Goal: Transaction & Acquisition: Book appointment/travel/reservation

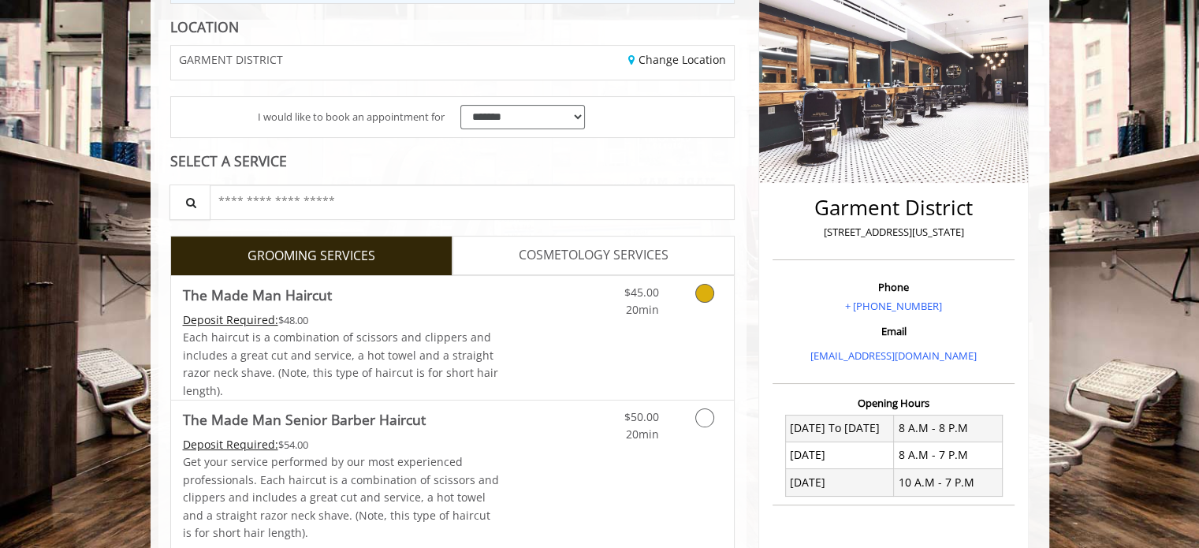
scroll to position [236, 0]
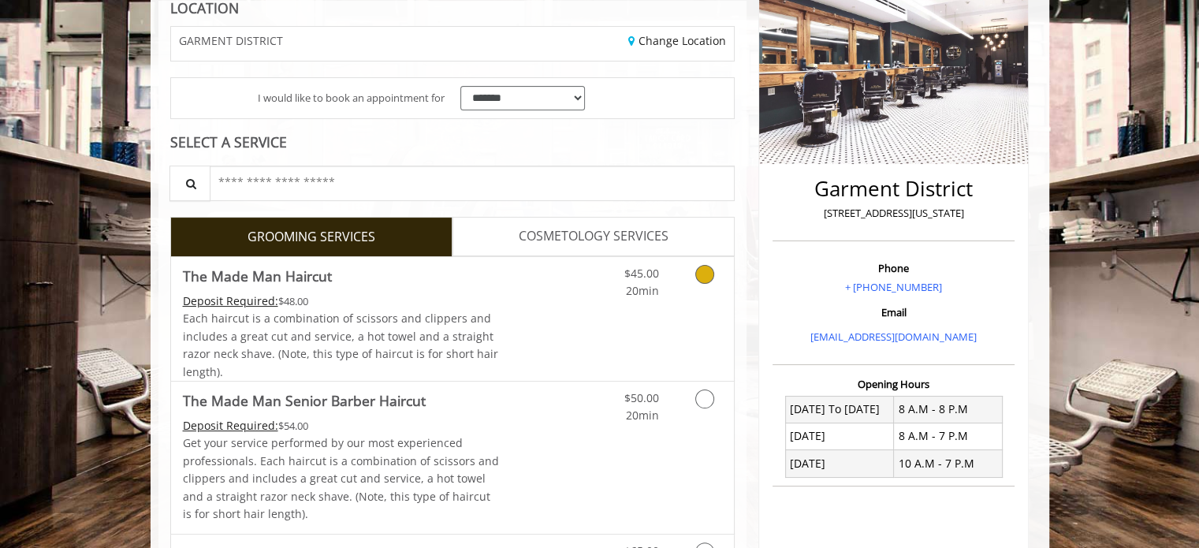
click at [693, 281] on link "Grooming services" at bounding box center [702, 278] width 40 height 43
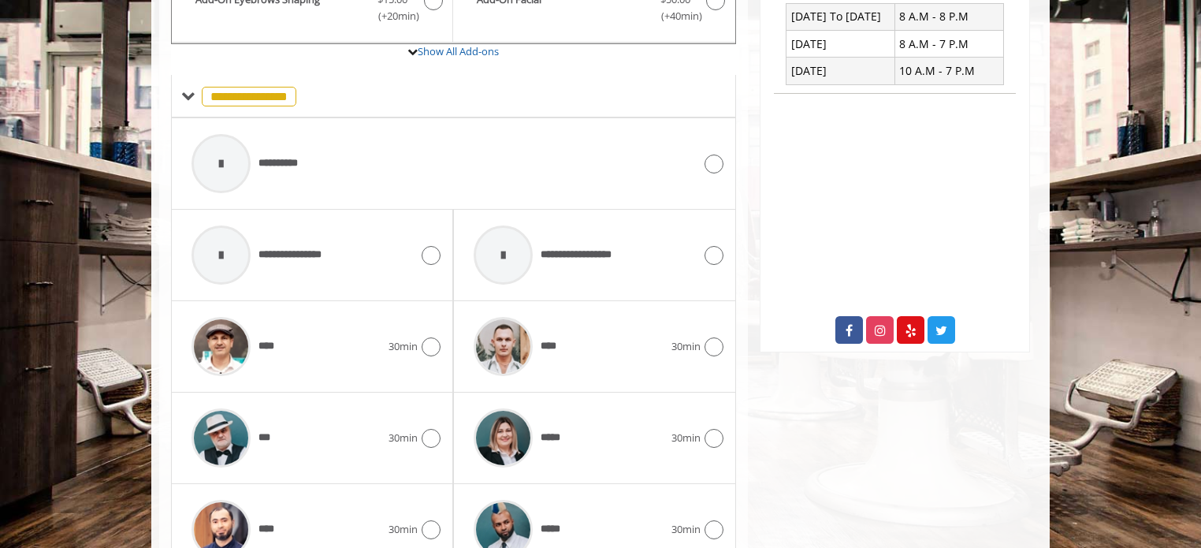
scroll to position [762, 0]
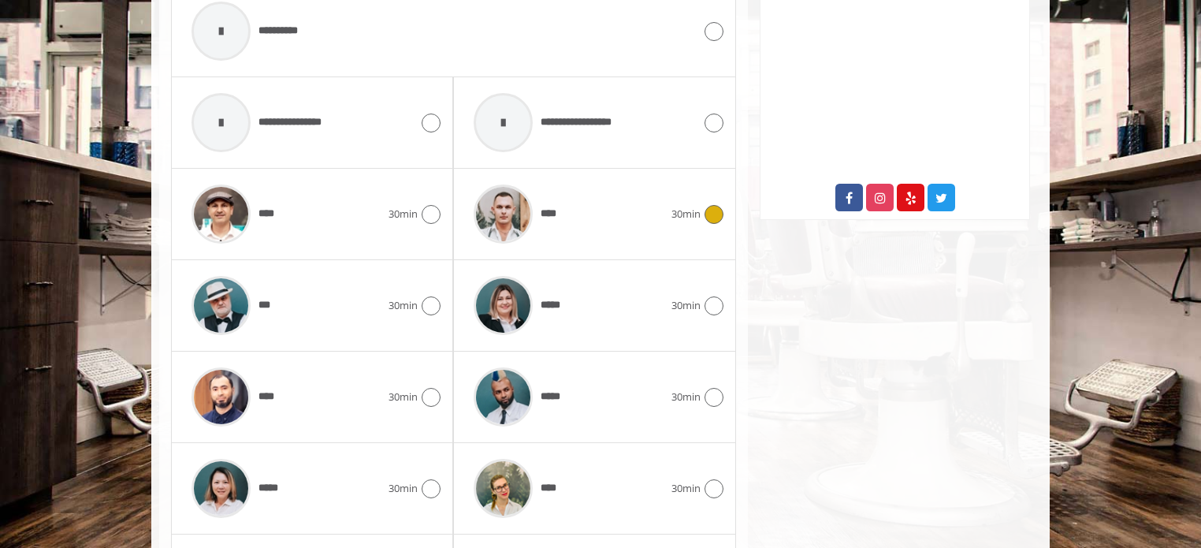
click at [580, 210] on div "****" at bounding box center [568, 214] width 205 height 75
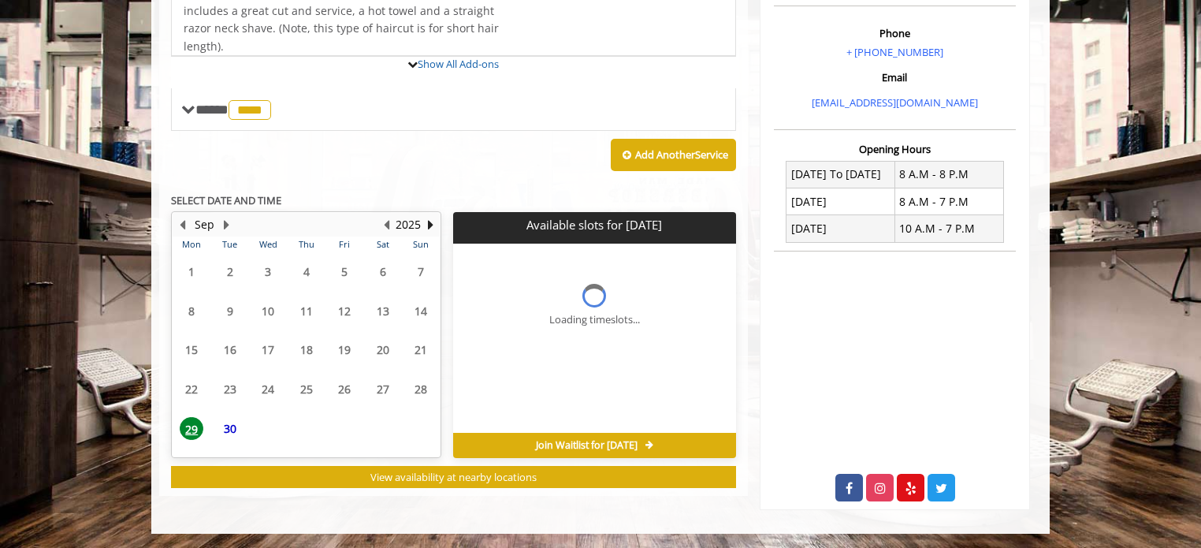
scroll to position [600, 0]
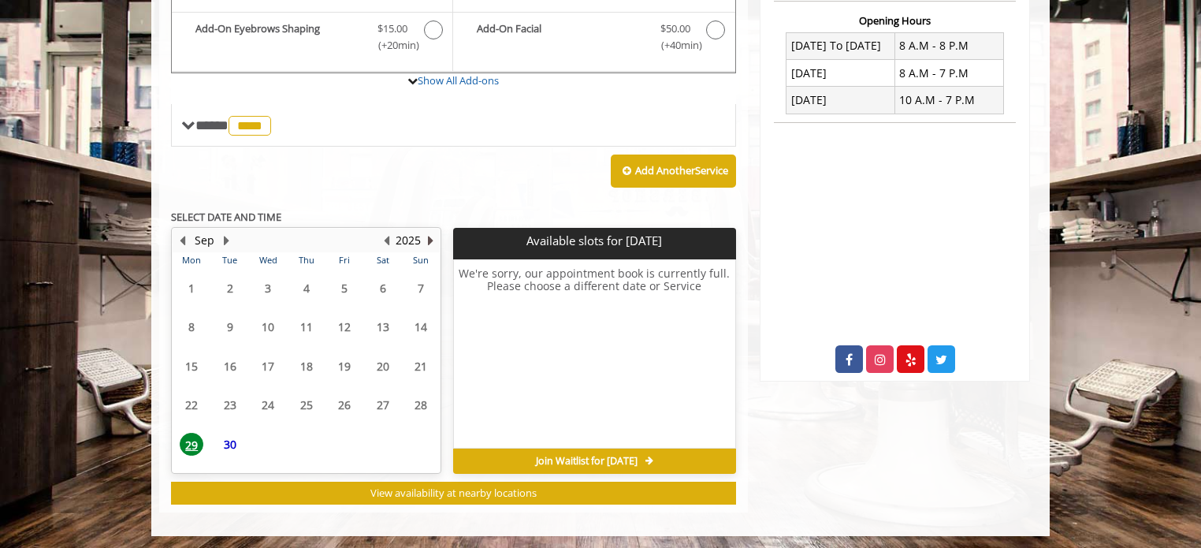
click at [426, 236] on button "Next Year" at bounding box center [430, 240] width 13 height 17
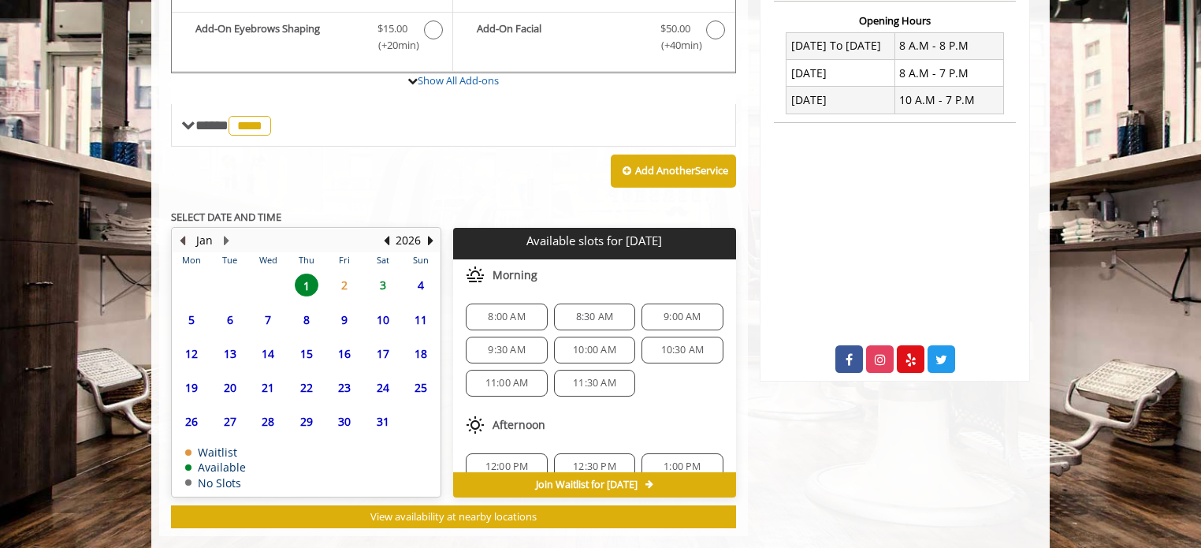
click at [180, 232] on button "Previous Month" at bounding box center [182, 240] width 13 height 17
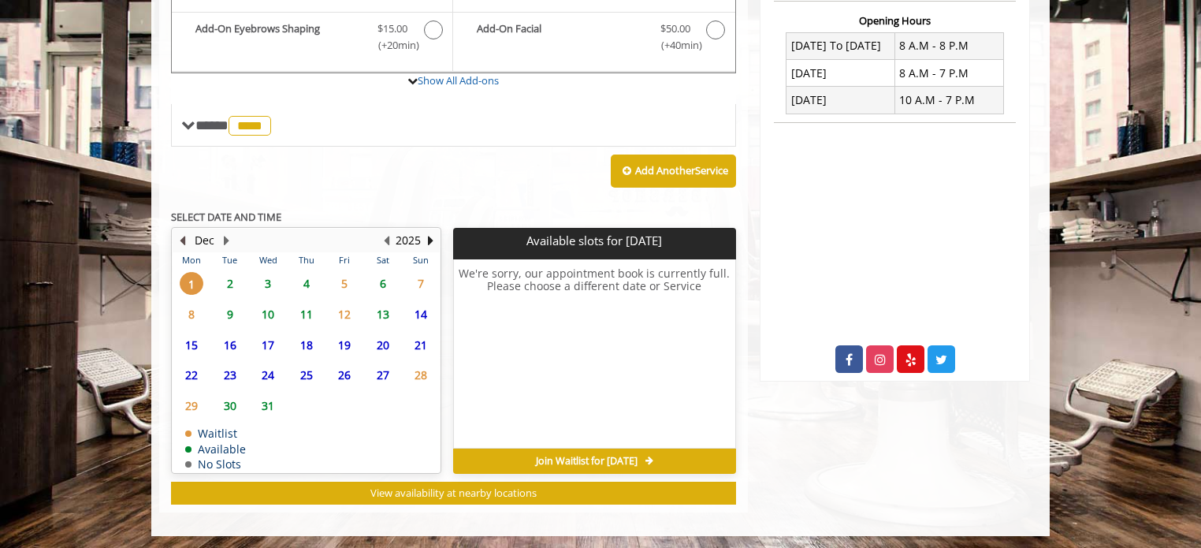
click at [178, 233] on button "Previous Month" at bounding box center [182, 240] width 13 height 17
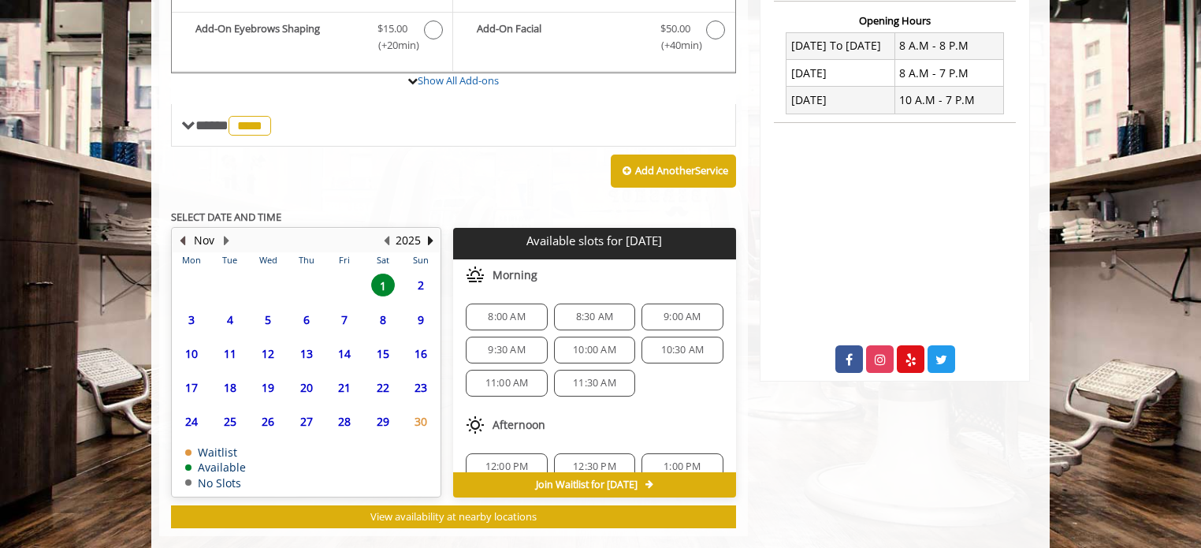
click at [178, 233] on button "Previous Month" at bounding box center [182, 240] width 13 height 17
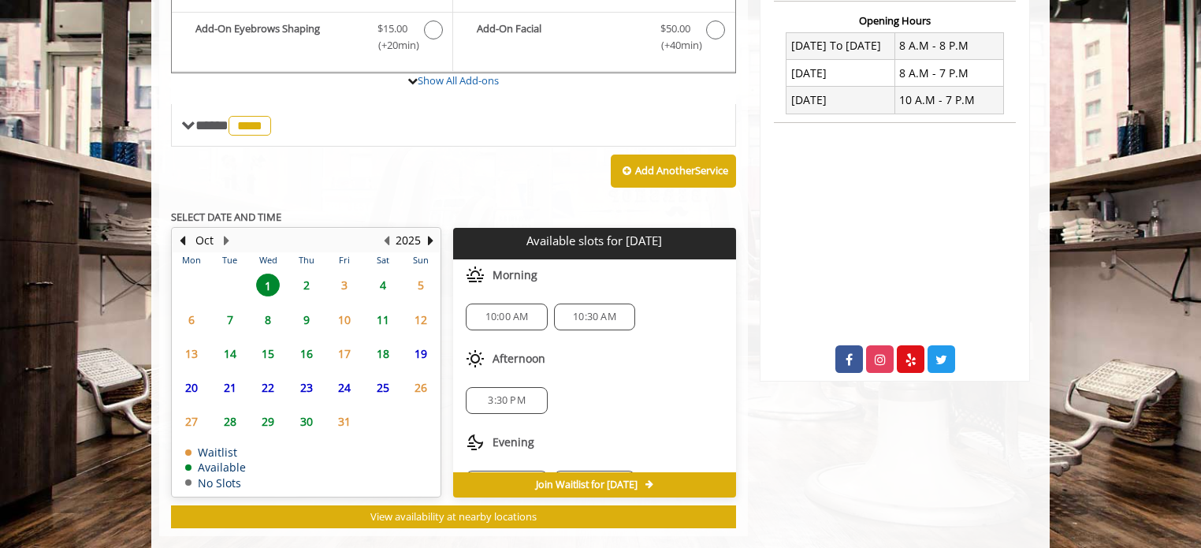
click at [307, 281] on span "2" at bounding box center [307, 285] width 24 height 23
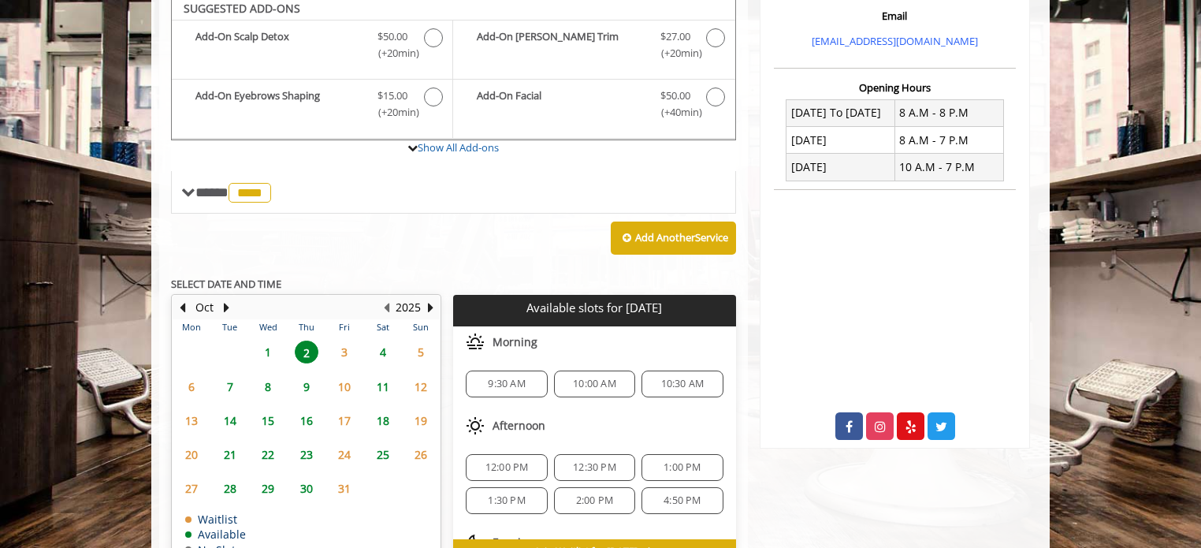
scroll to position [526, 0]
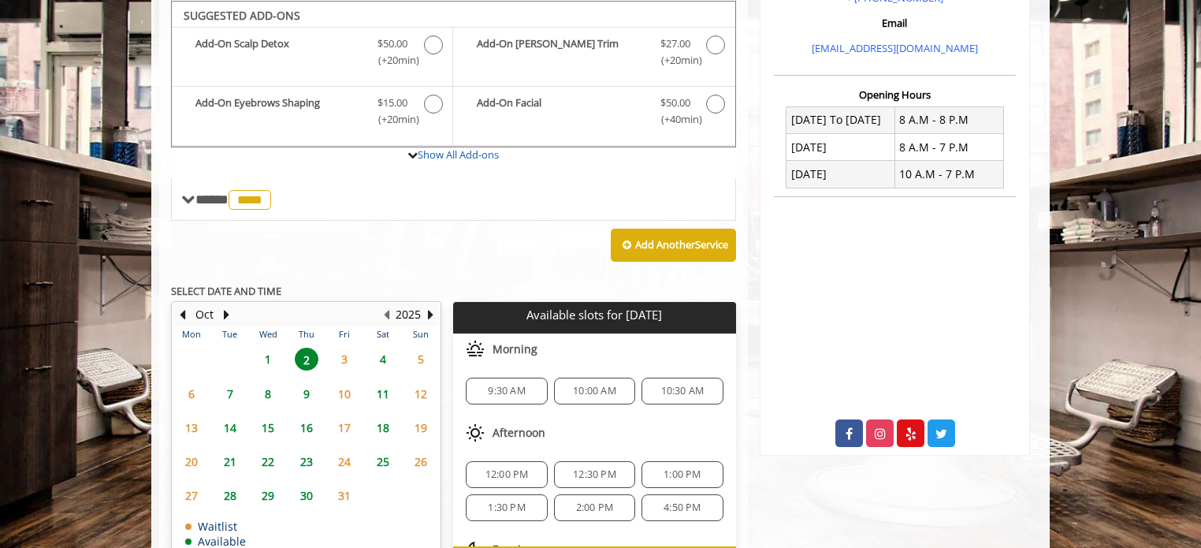
click at [350, 236] on div "Add Another Service" at bounding box center [453, 245] width 565 height 49
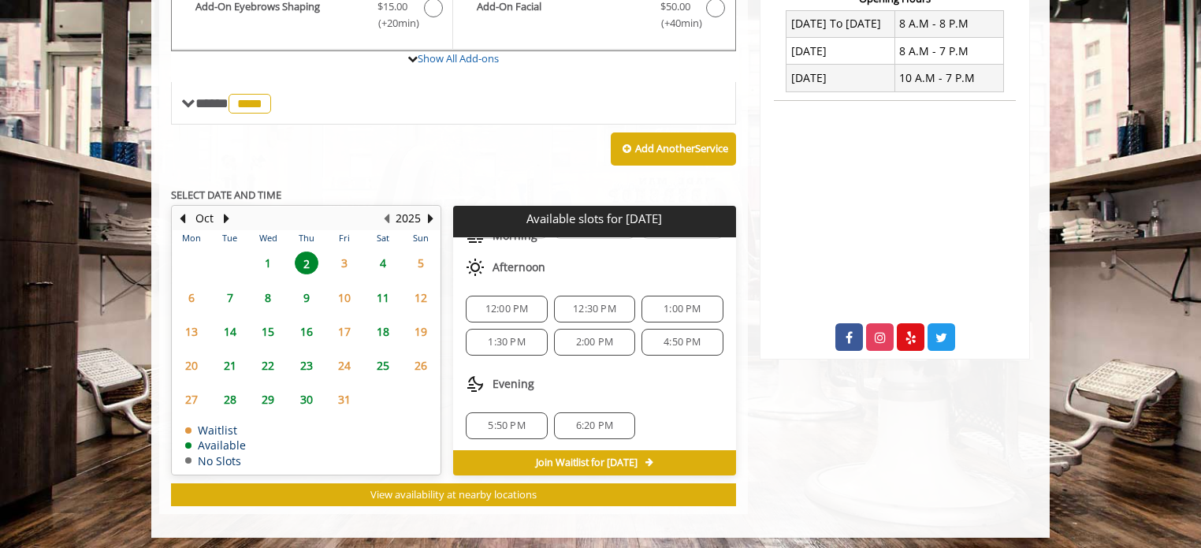
scroll to position [624, 0]
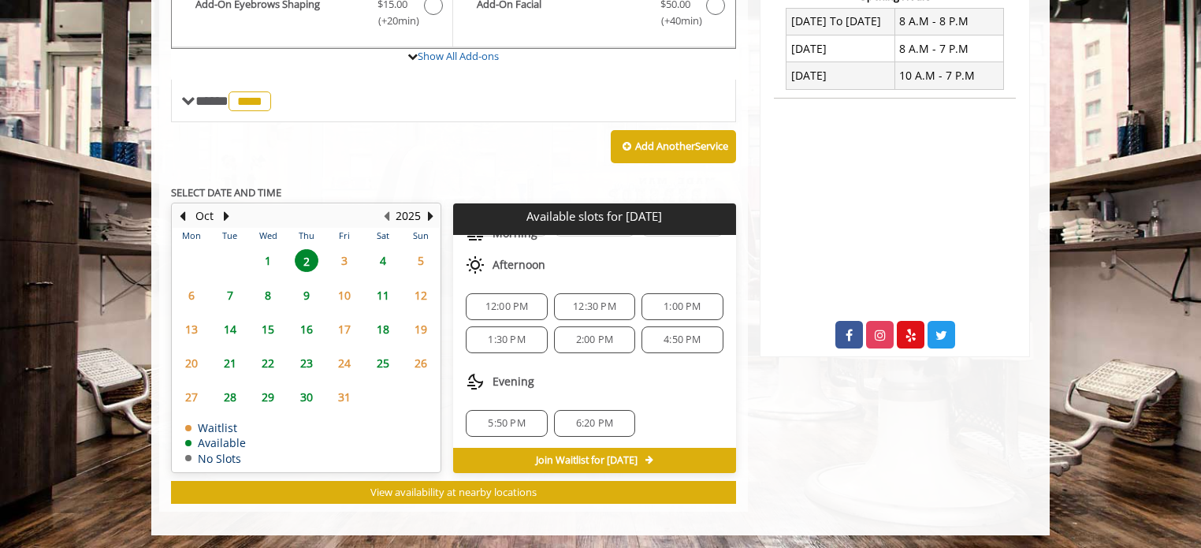
click at [679, 346] on div "4:50 PM" at bounding box center [682, 339] width 81 height 27
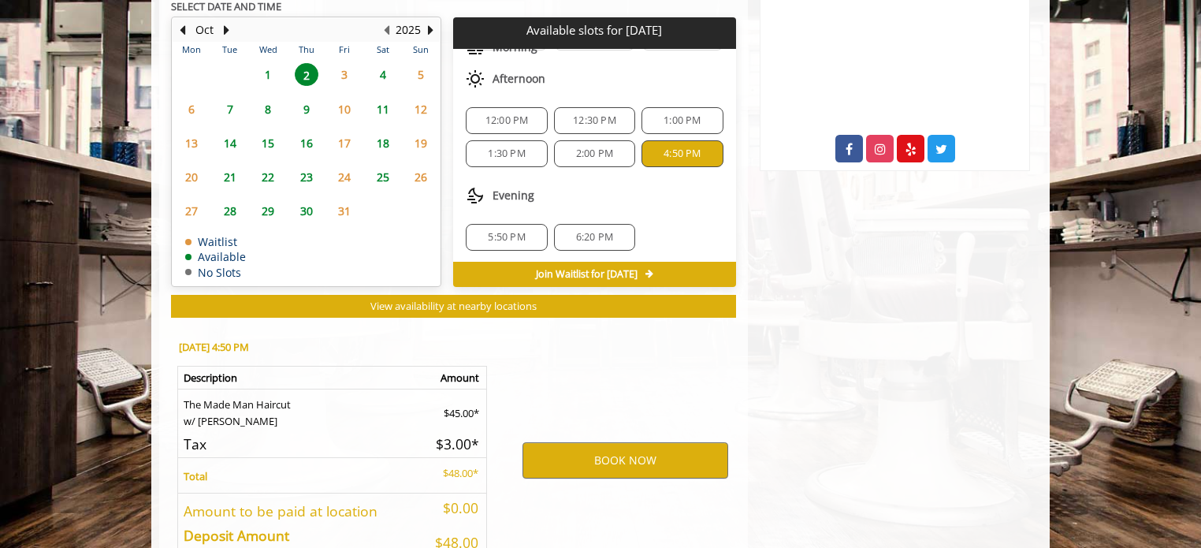
scroll to position [908, 0]
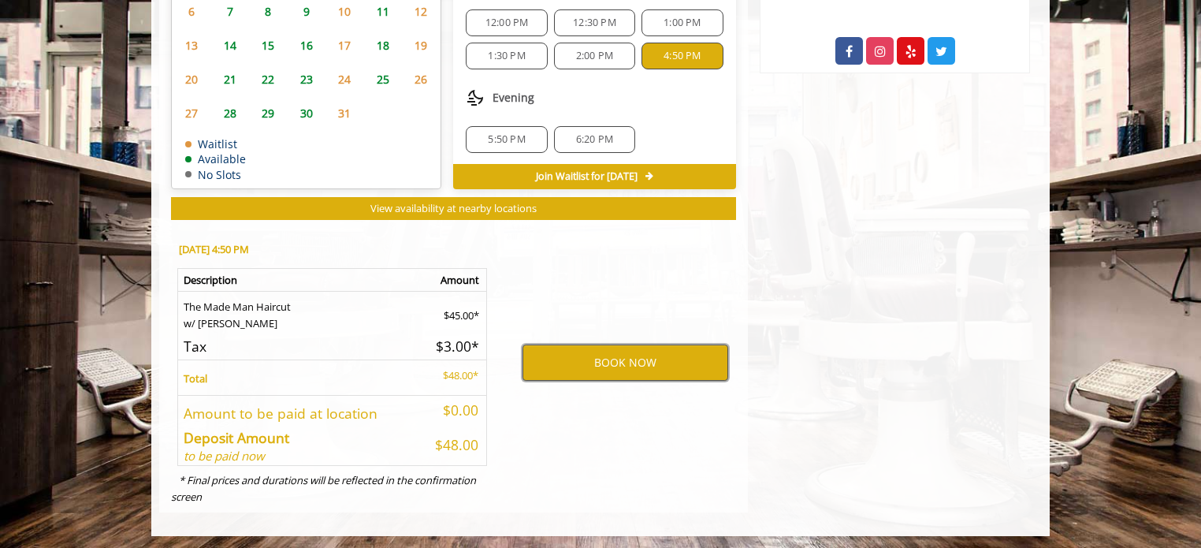
click at [621, 359] on button "BOOK NOW" at bounding box center [626, 363] width 206 height 36
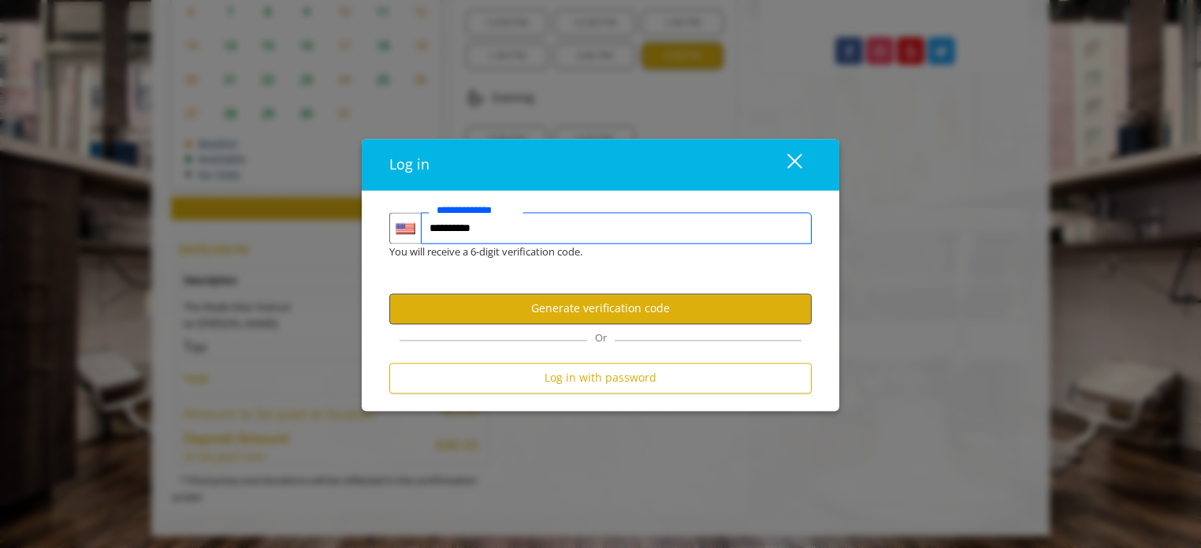
type input "**********"
click at [620, 303] on button "Generate verification code" at bounding box center [600, 308] width 423 height 31
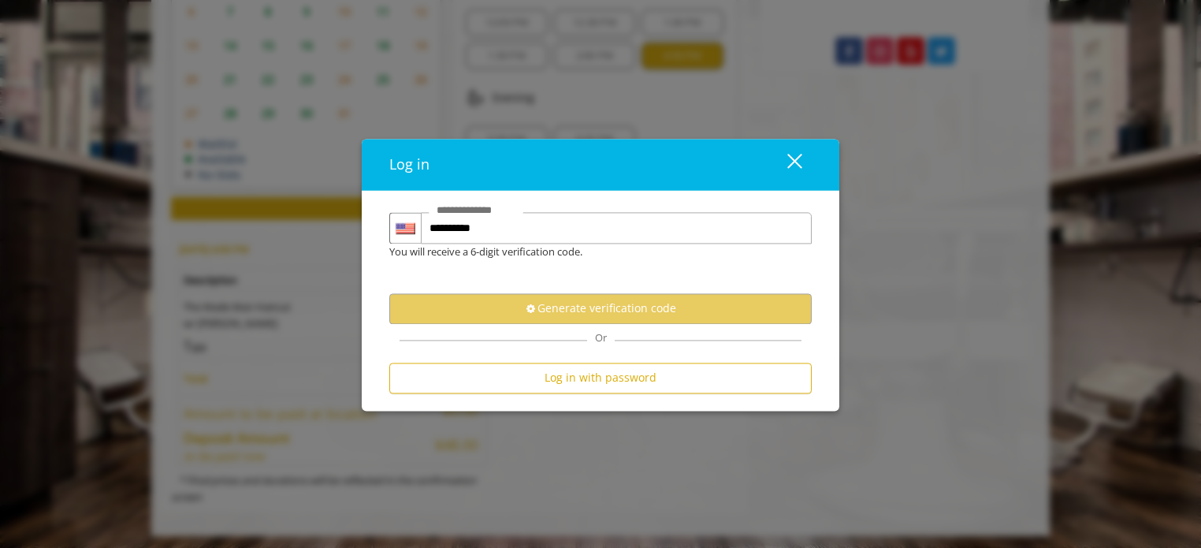
scroll to position [0, 0]
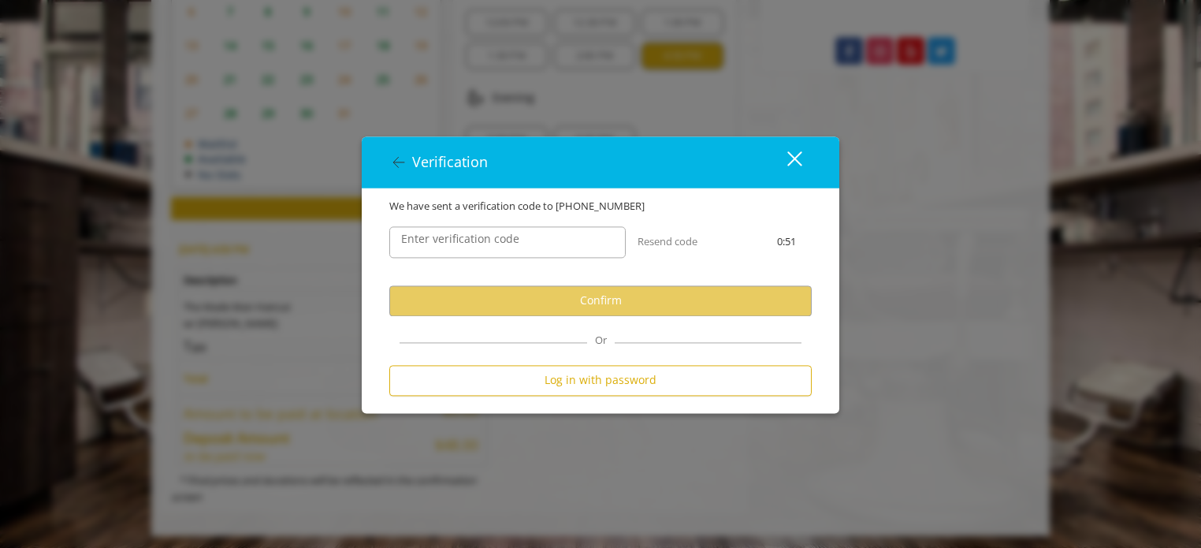
click at [504, 223] on div "Enter verification code" at bounding box center [508, 241] width 260 height 55
click at [500, 229] on div "Enter verification code" at bounding box center [507, 242] width 236 height 32
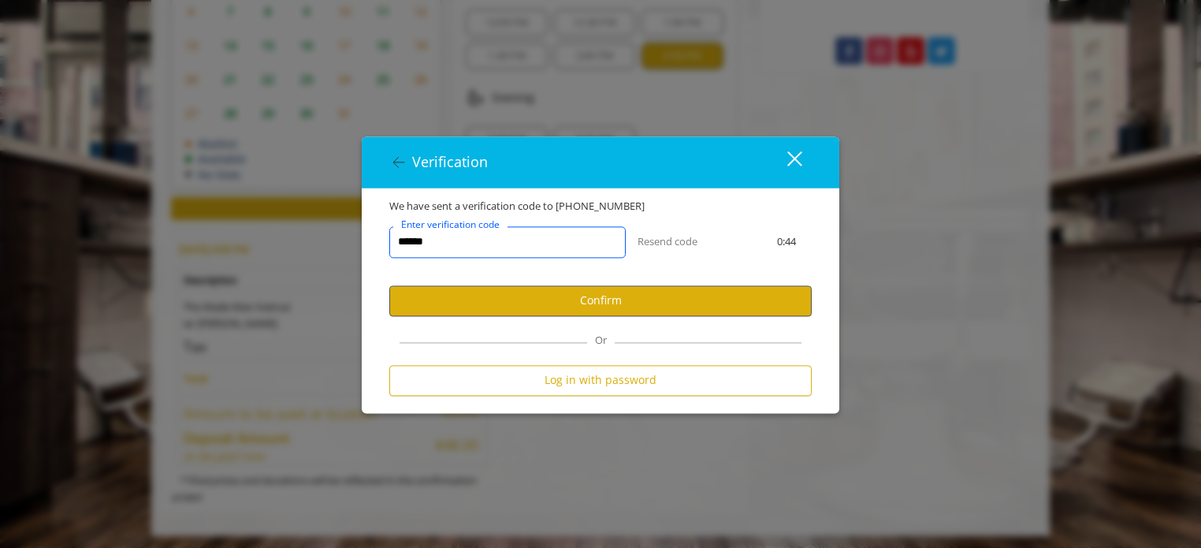
type input "******"
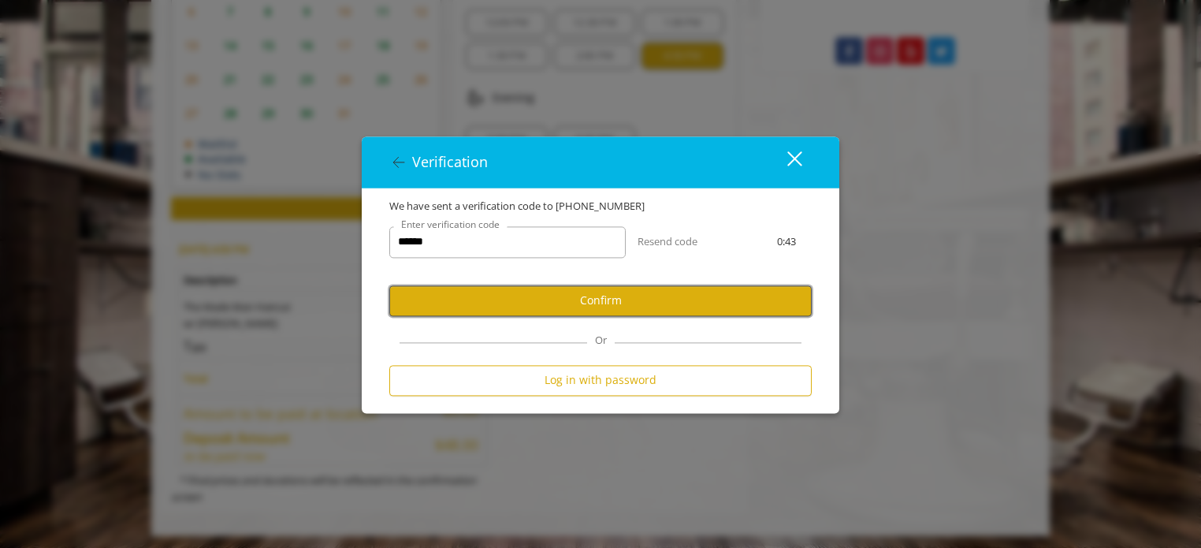
click at [597, 294] on button "Confirm" at bounding box center [600, 300] width 423 height 31
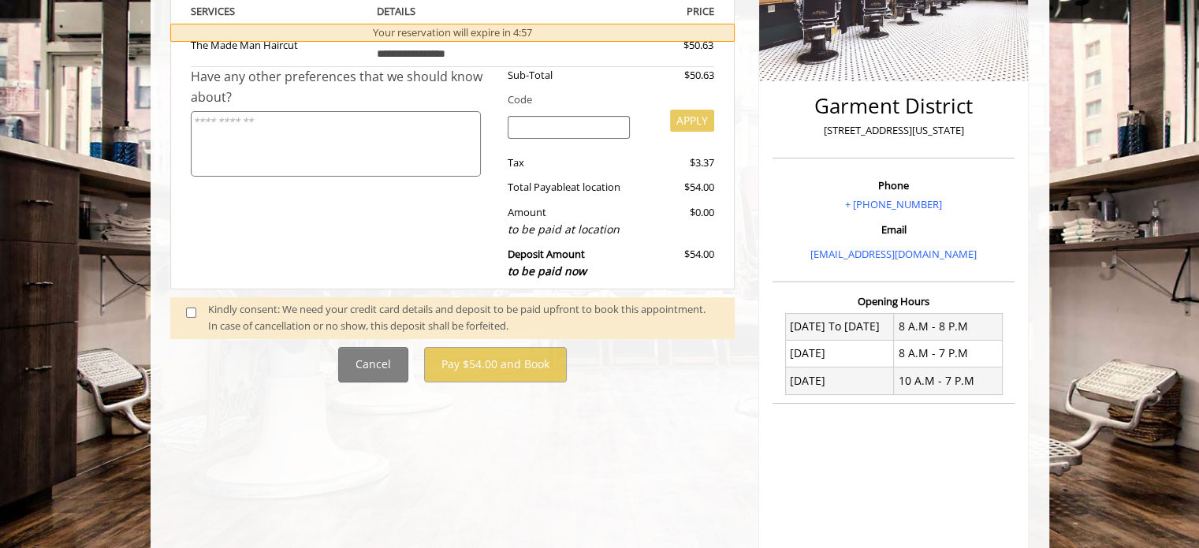
scroll to position [471, 0]
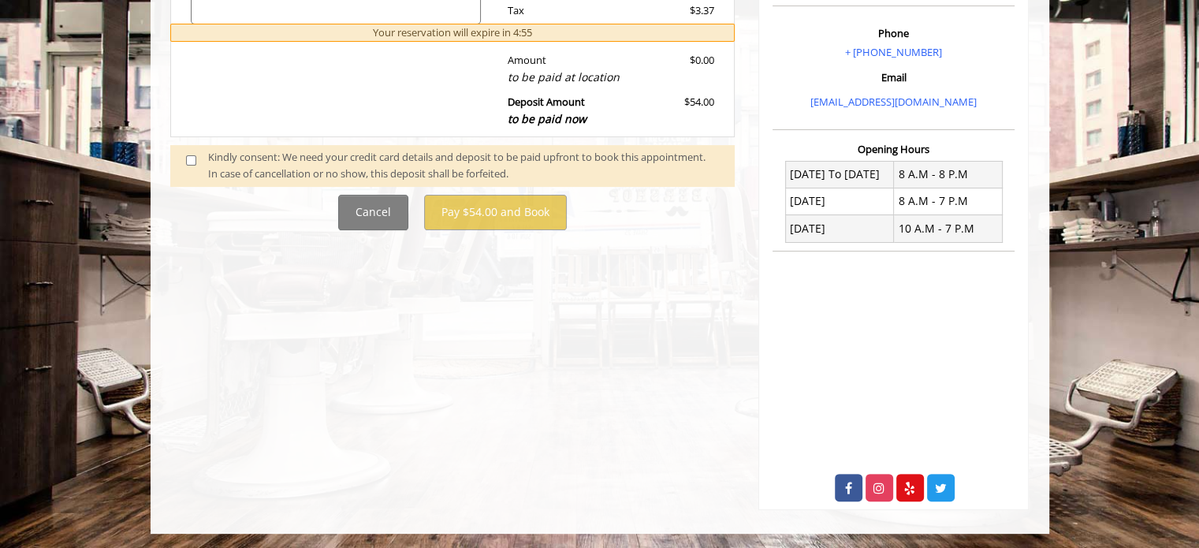
click at [180, 155] on span at bounding box center [197, 165] width 47 height 33
click at [192, 151] on span at bounding box center [197, 165] width 47 height 33
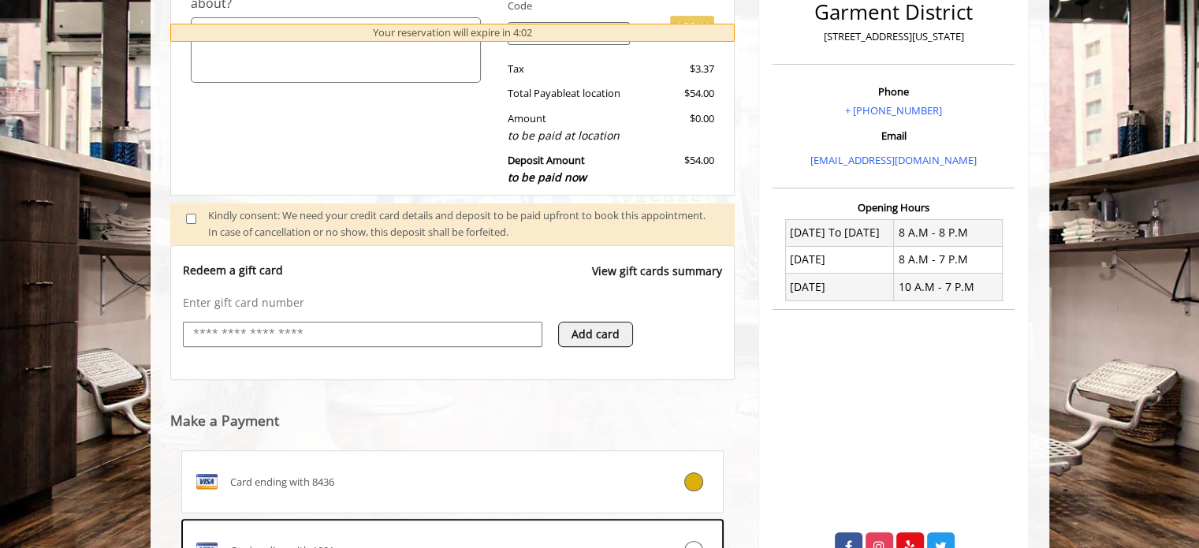
scroll to position [631, 0]
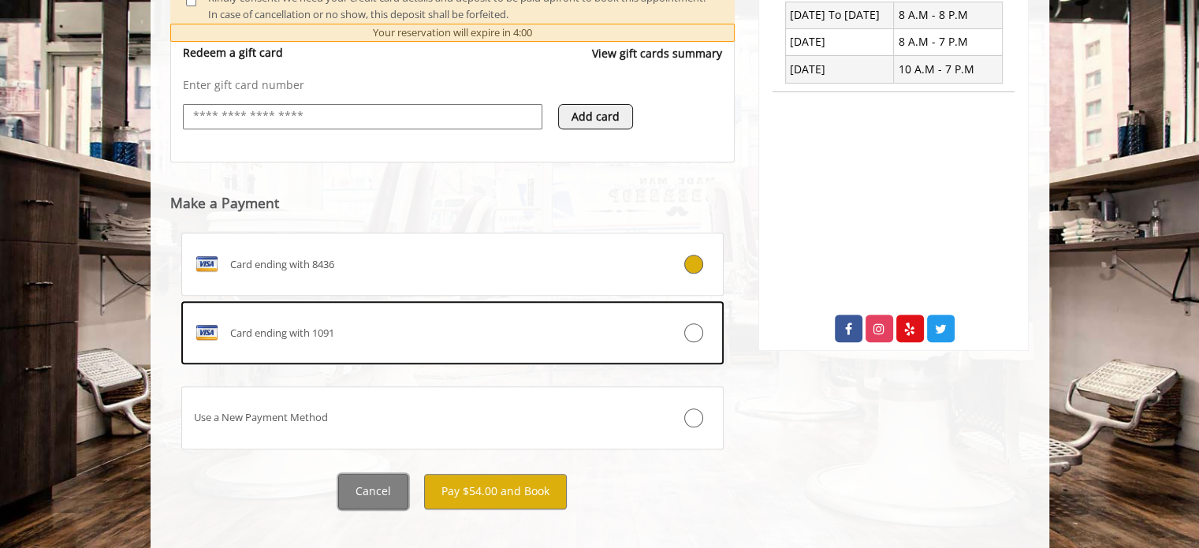
click at [369, 491] on button "Cancel" at bounding box center [373, 491] width 70 height 35
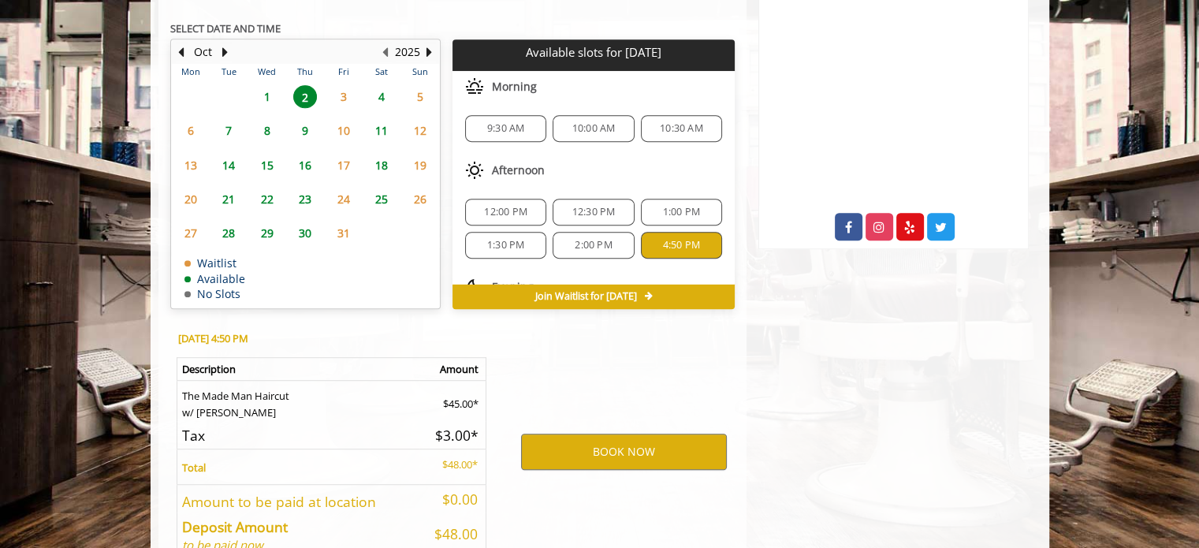
scroll to position [665, 0]
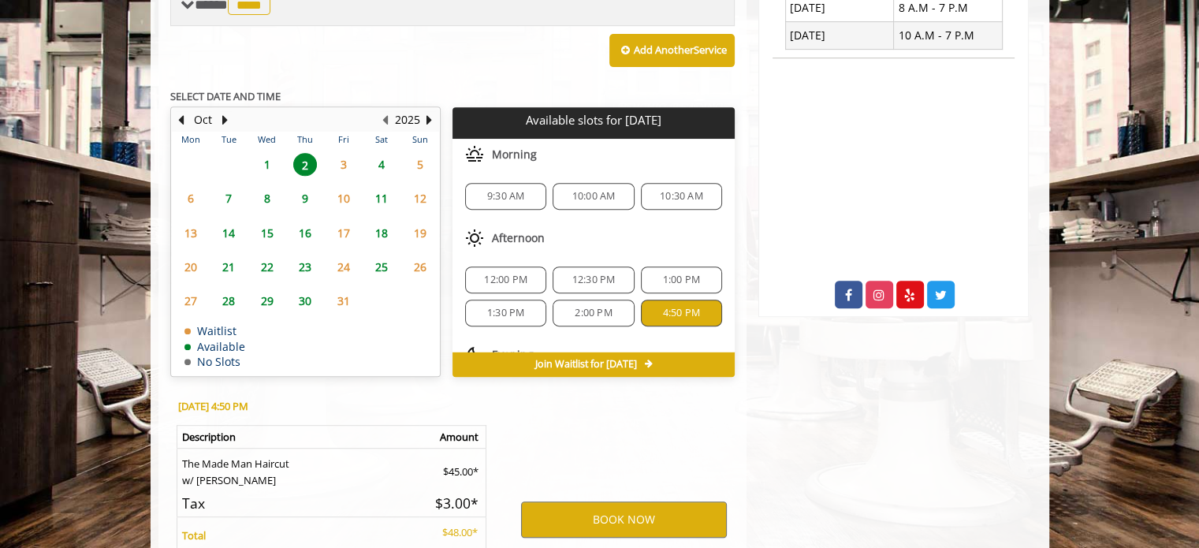
click at [268, 160] on span "1" at bounding box center [267, 164] width 24 height 23
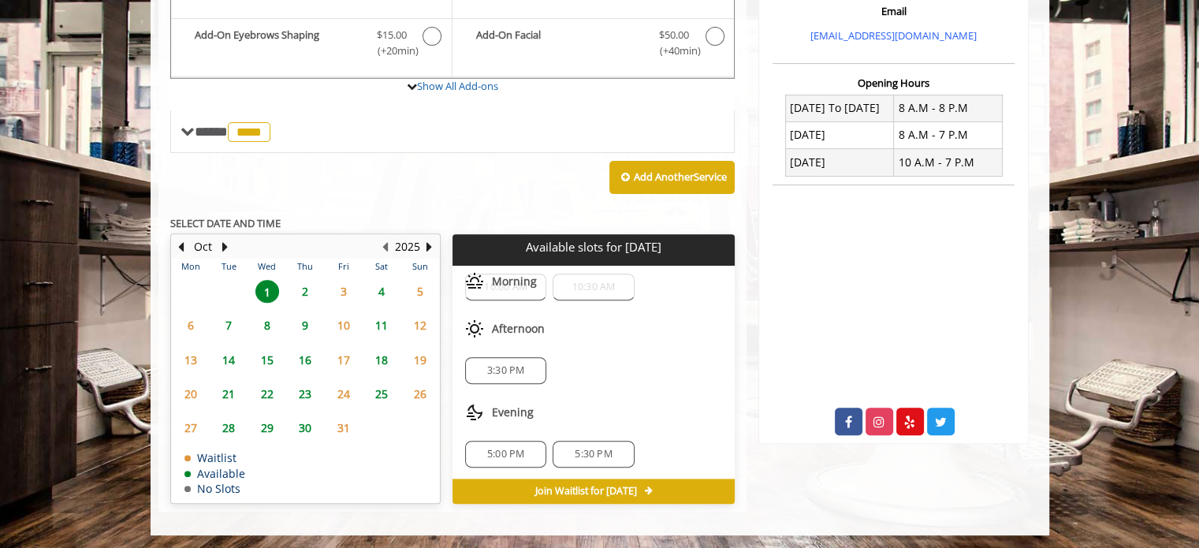
scroll to position [0, 0]
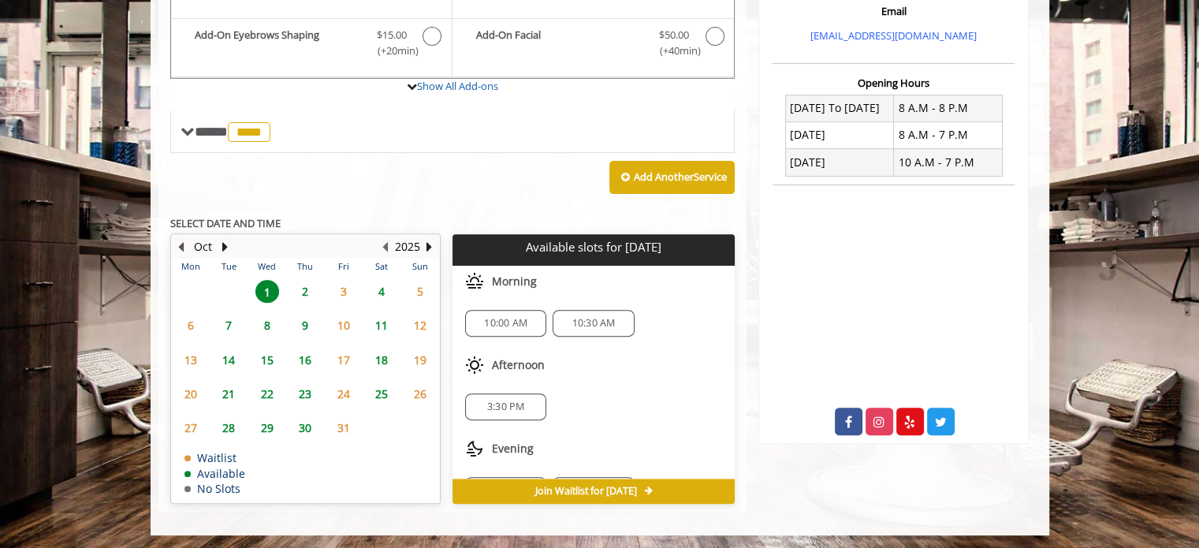
click at [177, 240] on button "Previous Month" at bounding box center [181, 246] width 13 height 17
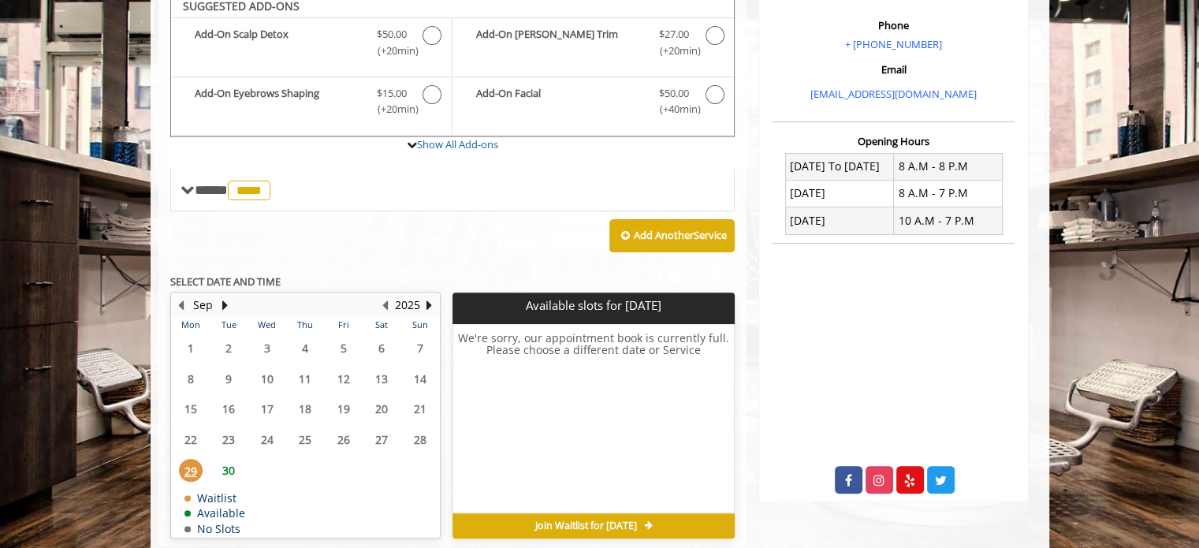
scroll to position [470, 0]
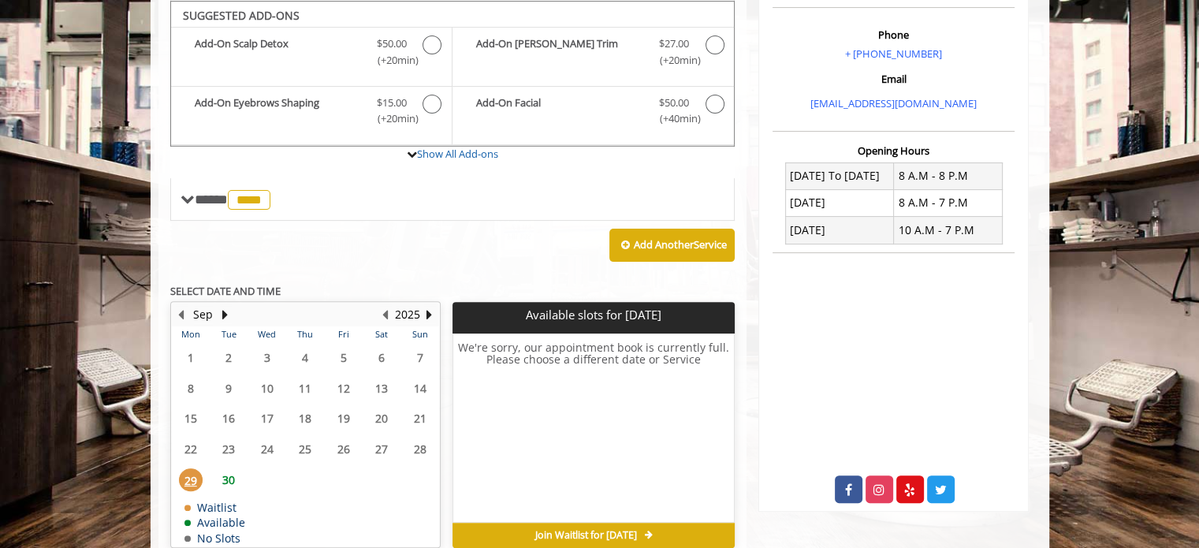
click at [224, 477] on span "30" at bounding box center [229, 479] width 24 height 23
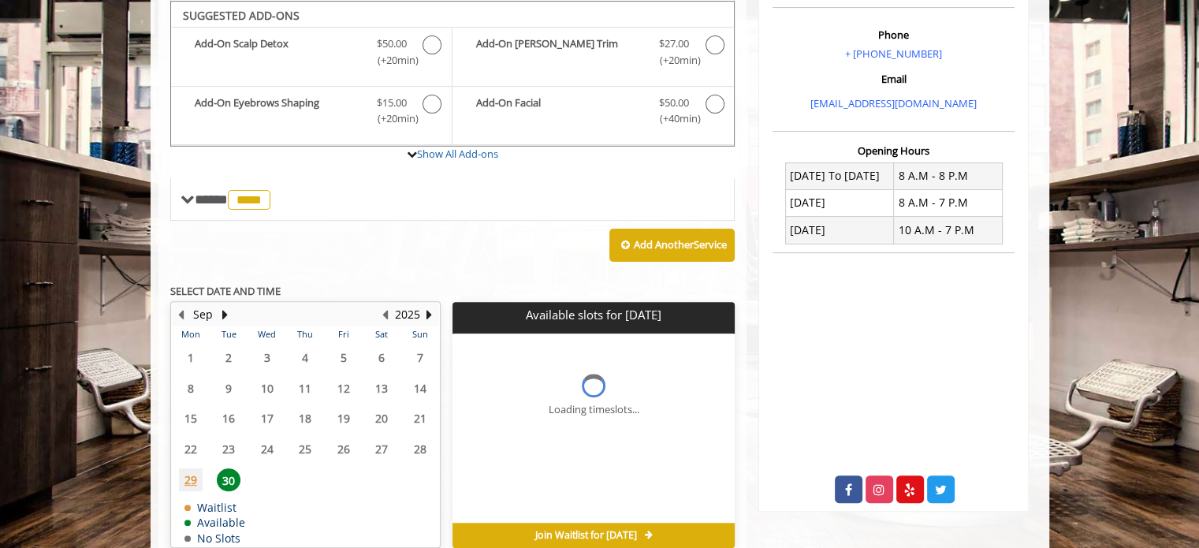
scroll to position [514, 0]
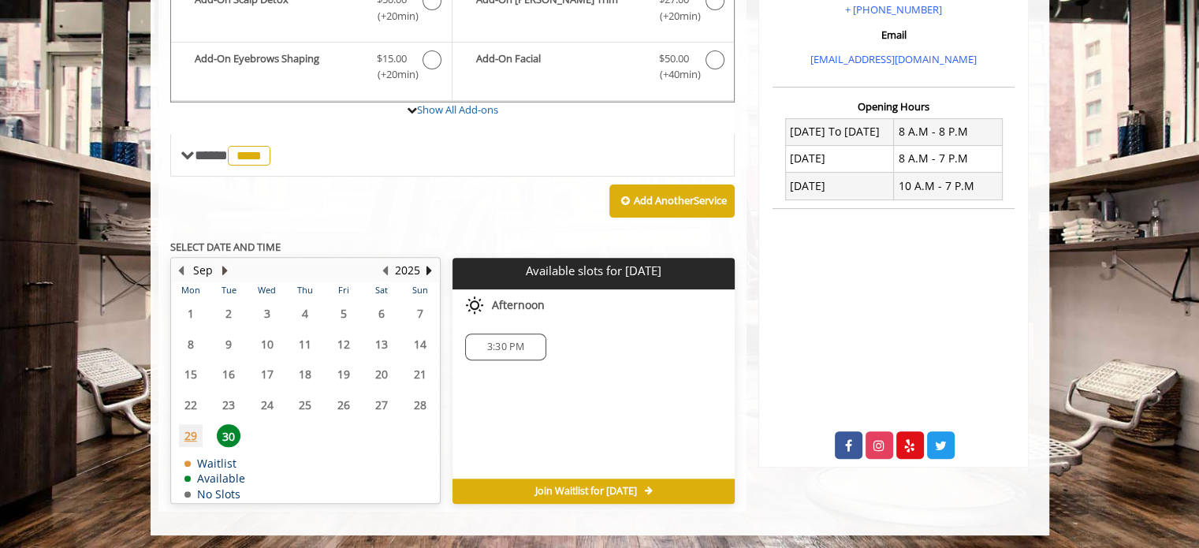
click at [219, 263] on button "Next Month" at bounding box center [225, 270] width 13 height 17
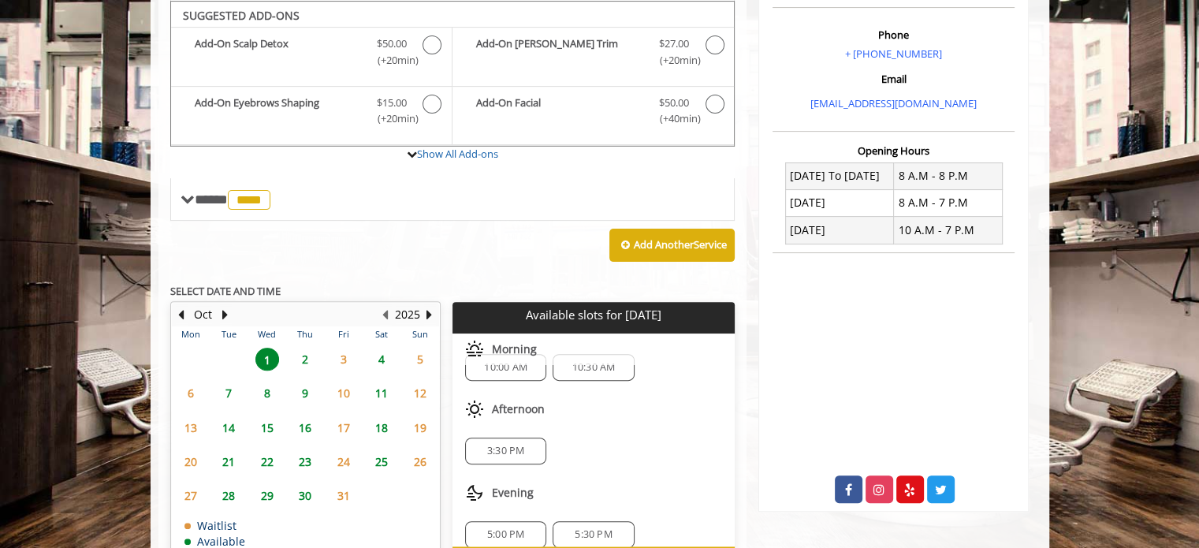
scroll to position [36, 0]
click at [300, 358] on span "2" at bounding box center [305, 359] width 24 height 23
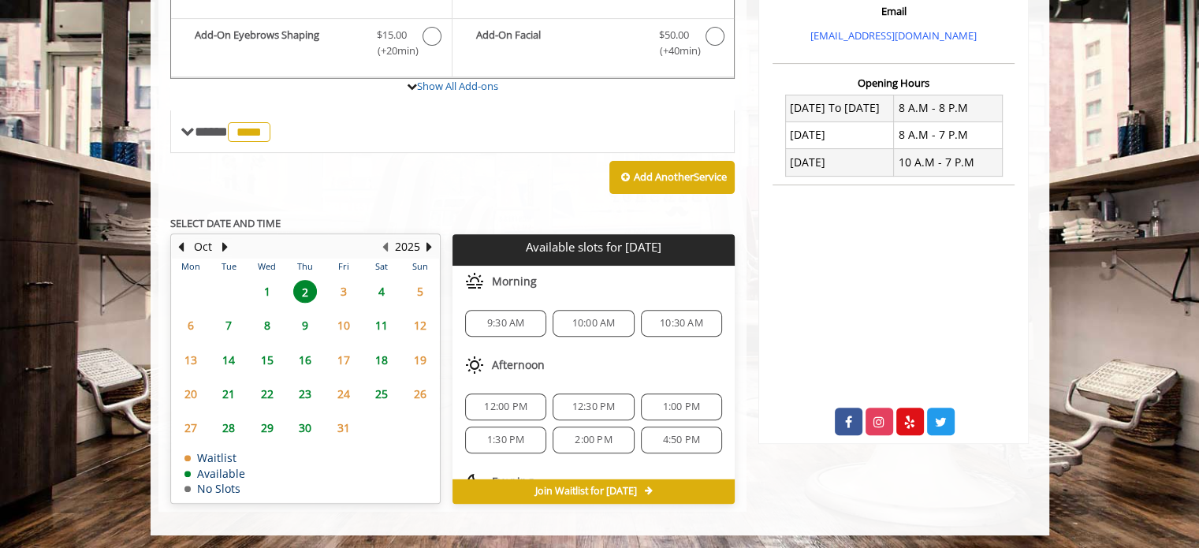
scroll to position [69, 0]
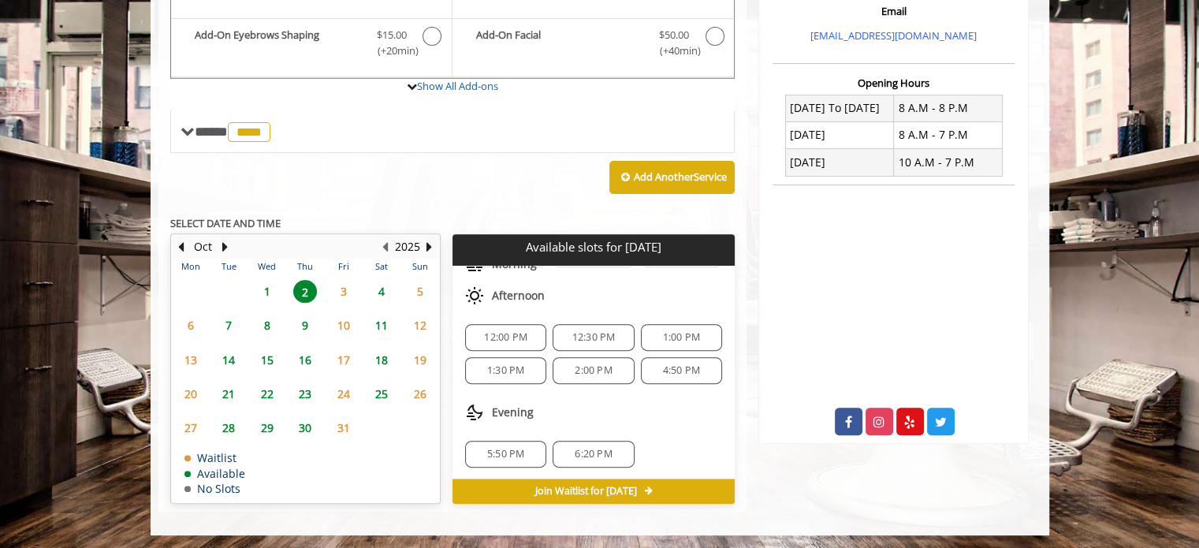
click at [689, 365] on span "4:50 PM" at bounding box center [681, 370] width 37 height 13
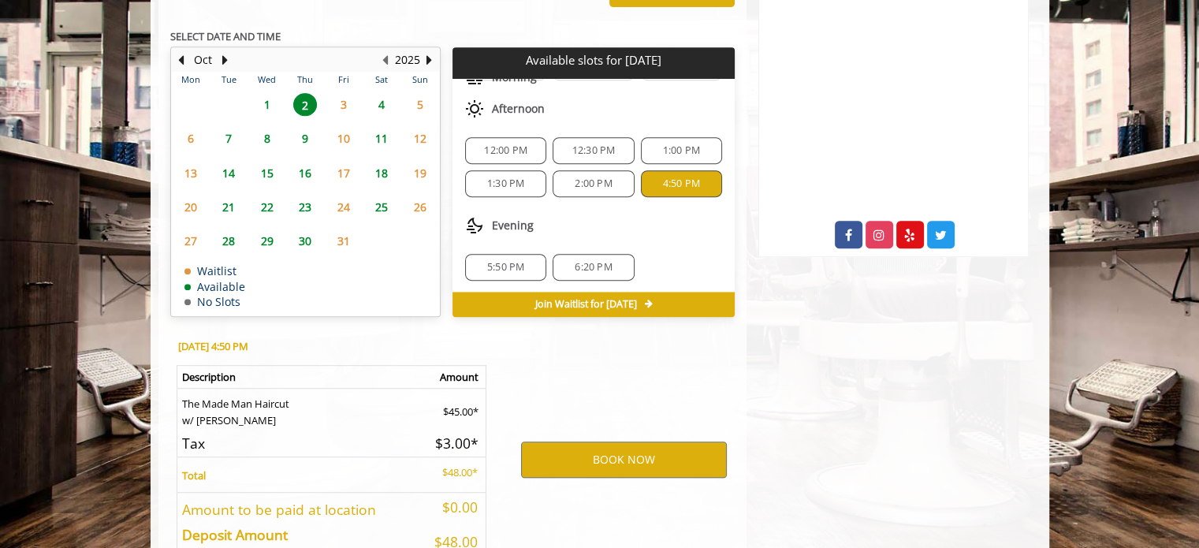
scroll to position [822, 0]
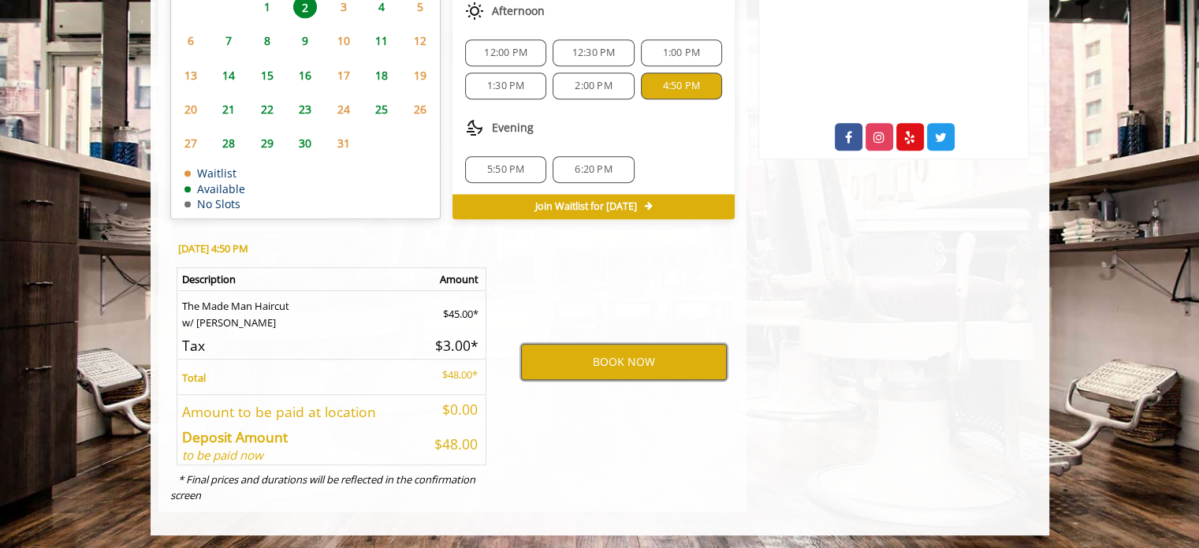
click at [612, 348] on button "BOOK NOW" at bounding box center [624, 362] width 206 height 36
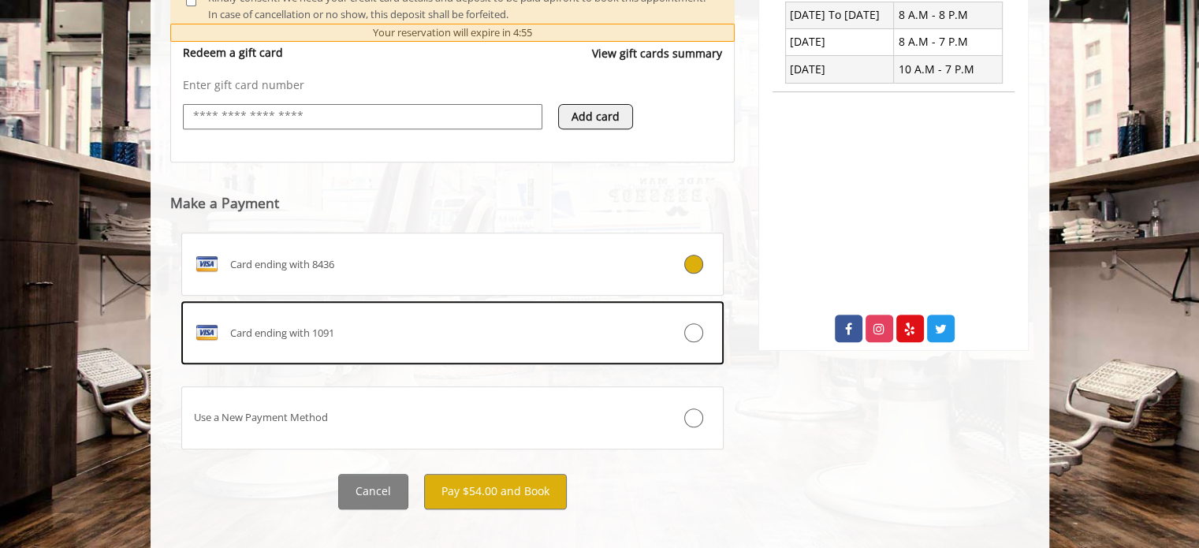
scroll to position [646, 0]
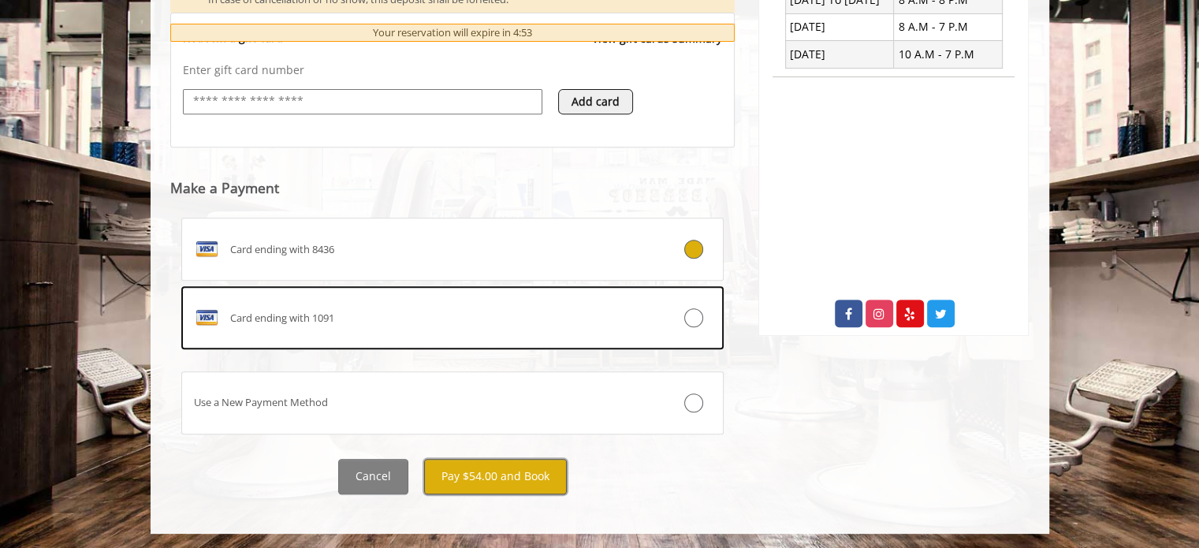
click at [462, 476] on button "Pay $54.00 and Book" at bounding box center [495, 476] width 143 height 35
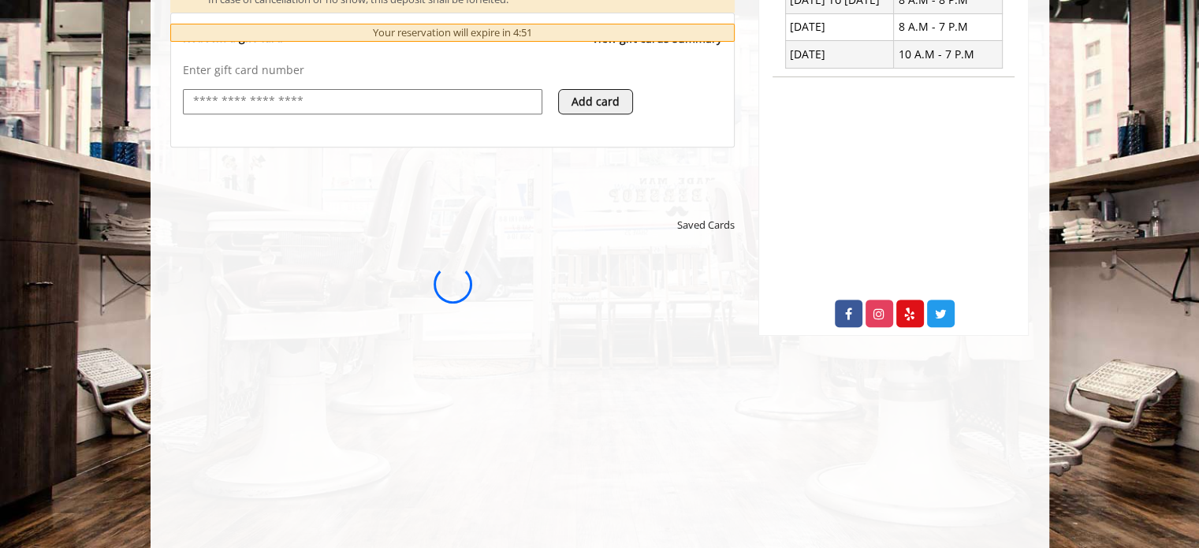
scroll to position [0, 0]
